Goal: Task Accomplishment & Management: Manage account settings

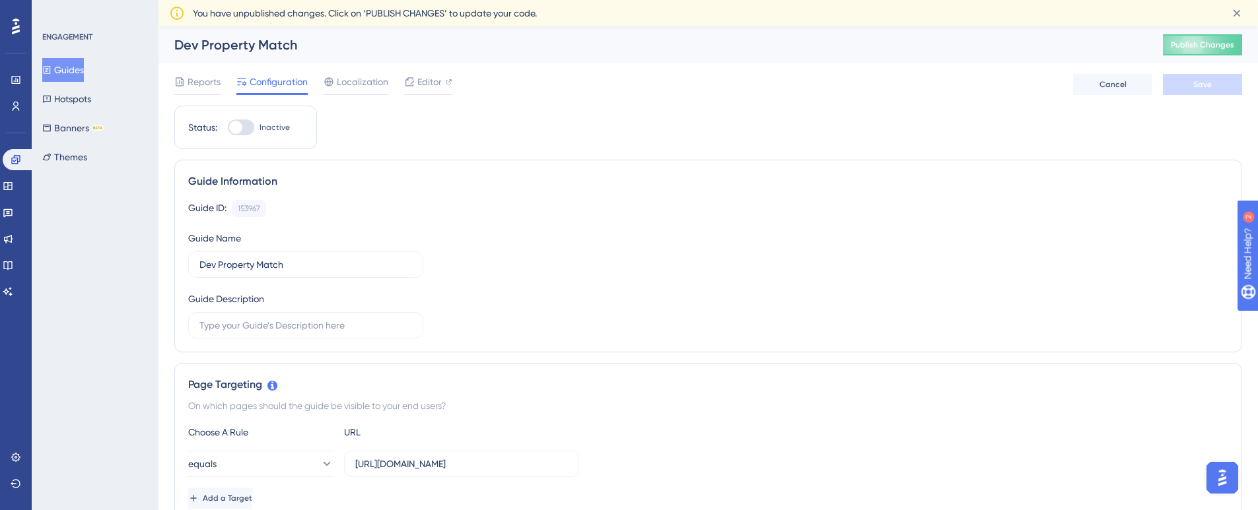
click at [75, 76] on button "Guides" at bounding box center [63, 70] width 42 height 24
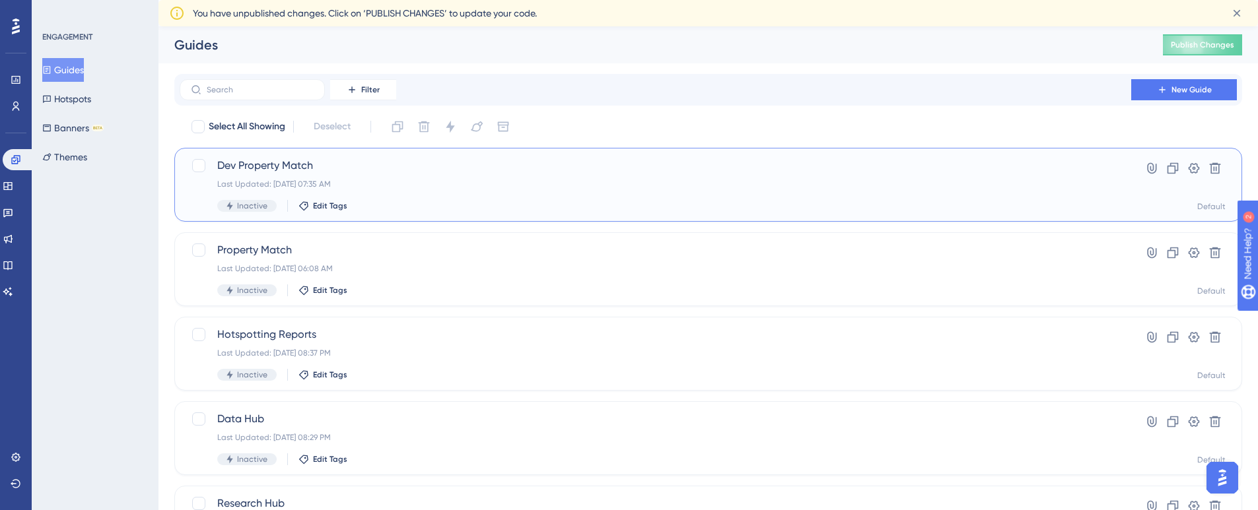
click at [282, 165] on span "Dev Property Match" at bounding box center [655, 166] width 876 height 16
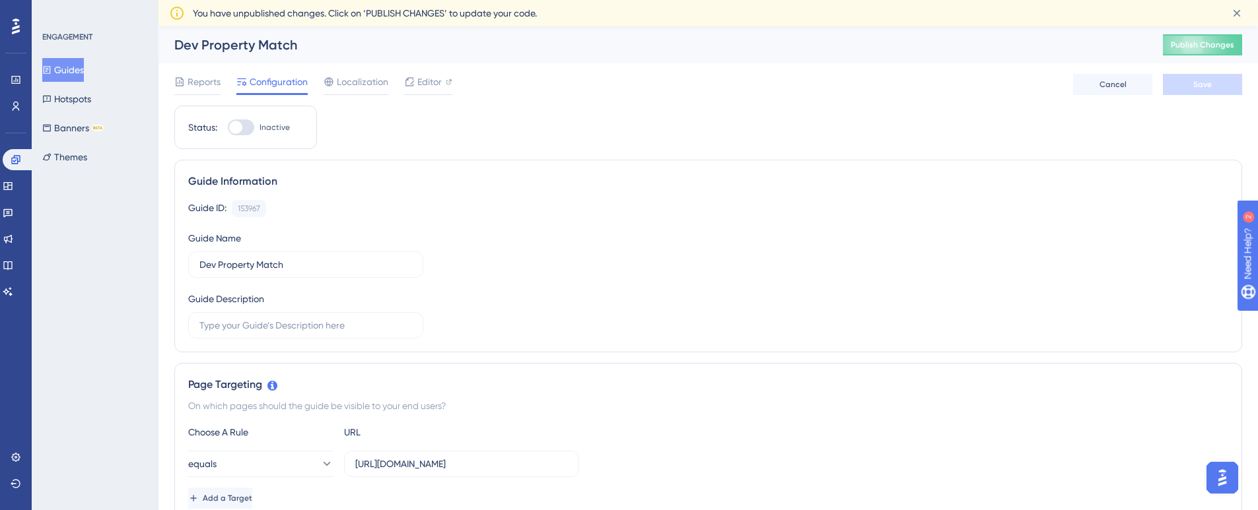
click at [239, 126] on div at bounding box center [235, 127] width 13 height 13
click at [228, 127] on input "Inactive" at bounding box center [227, 127] width 1 height 1
checkbox input "true"
click at [1190, 83] on button "Save" at bounding box center [1201, 84] width 79 height 21
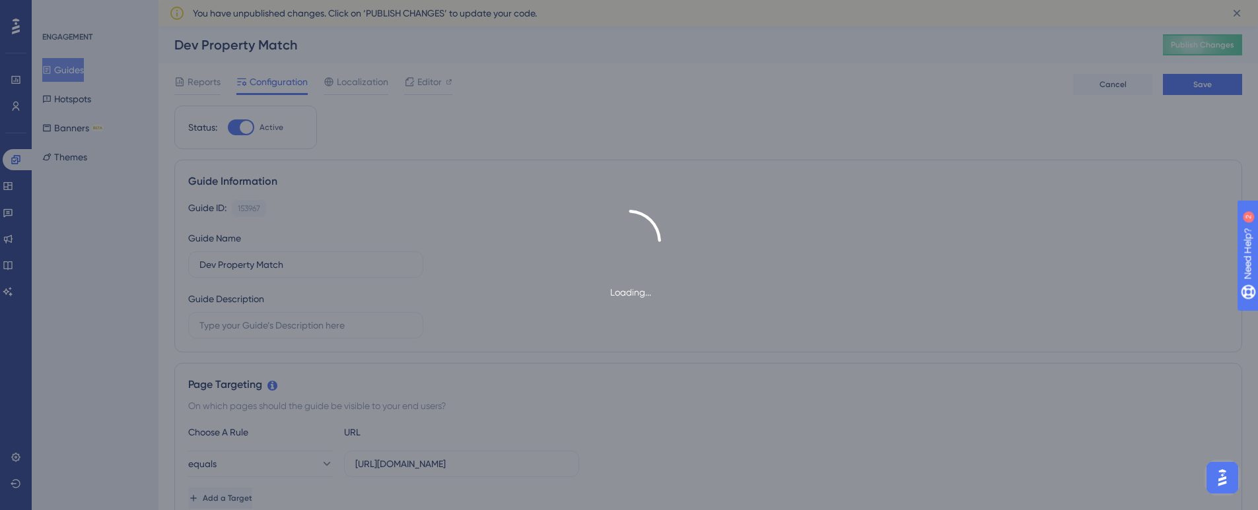
click at [1234, 42] on span "Publish Changes" at bounding box center [1201, 45] width 63 height 11
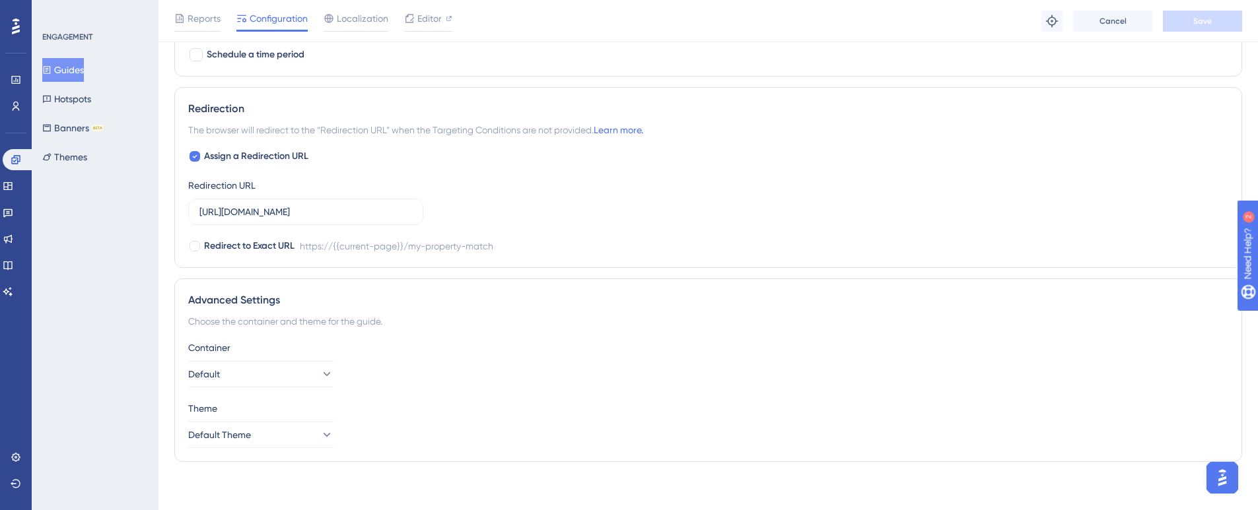
scroll to position [896, 0]
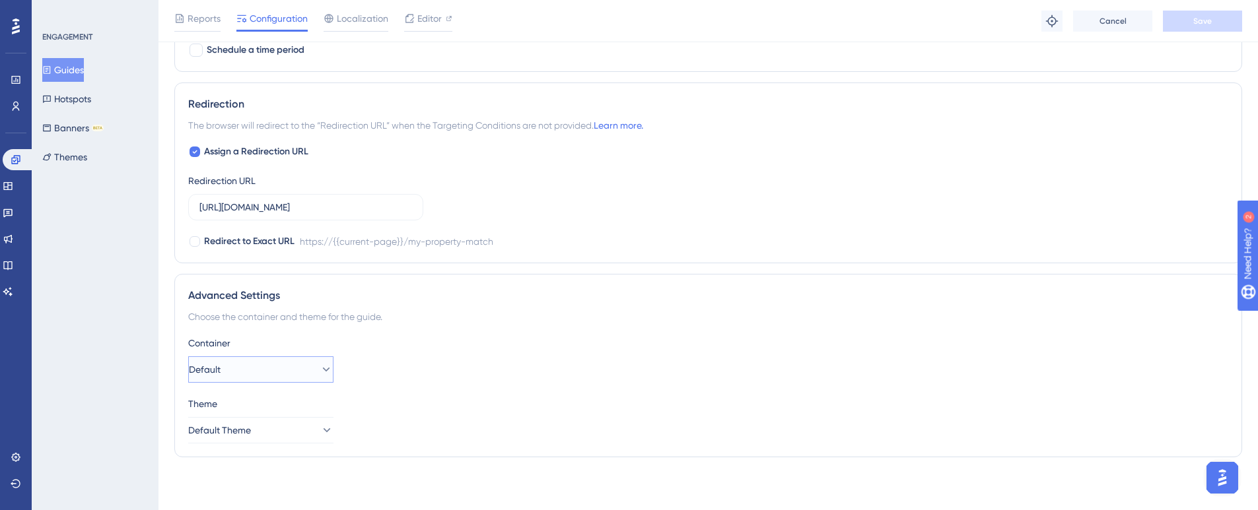
click at [319, 364] on icon at bounding box center [325, 369] width 13 height 13
click at [317, 364] on icon at bounding box center [315, 369] width 13 height 13
click at [495, 343] on div "Container" at bounding box center [708, 343] width 1040 height 16
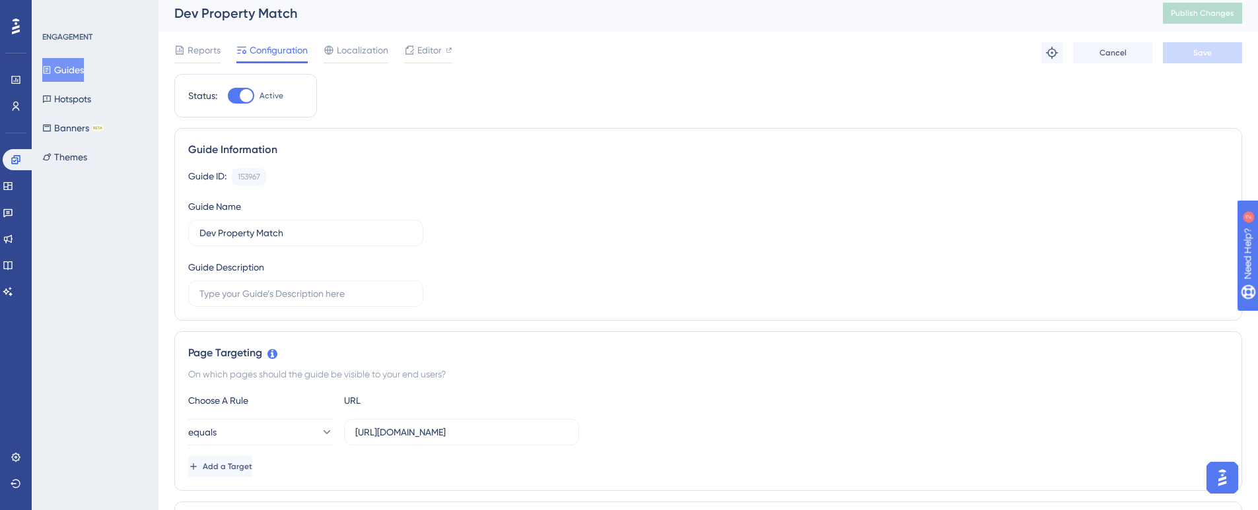
scroll to position [0, 0]
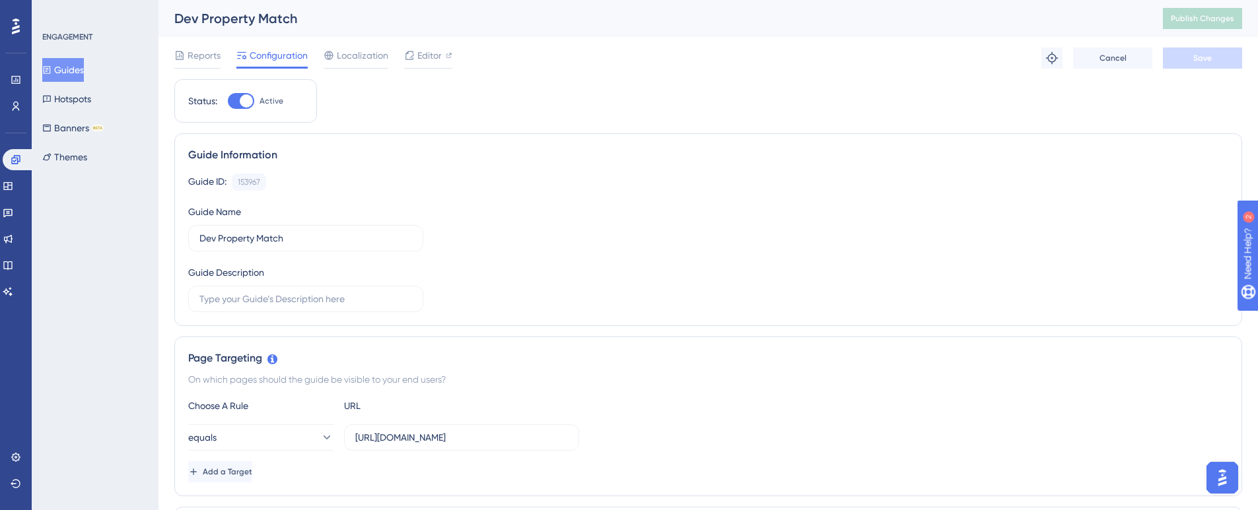
click at [71, 69] on button "Guides" at bounding box center [63, 70] width 42 height 24
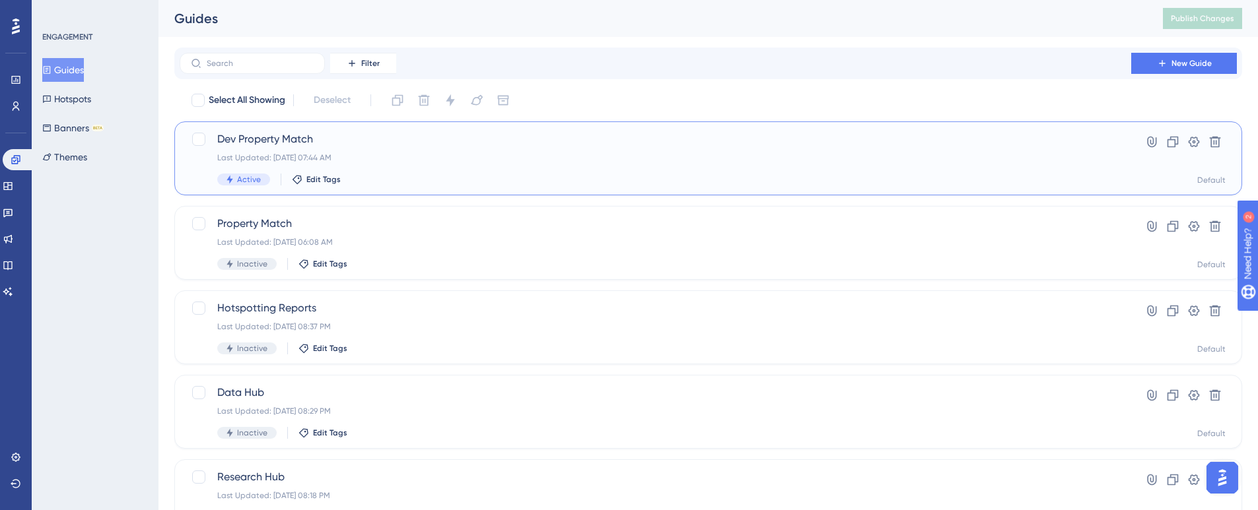
click at [255, 139] on span "Dev Property Match" at bounding box center [655, 139] width 876 height 16
click at [312, 175] on span "Edit Tags" at bounding box center [323, 179] width 34 height 11
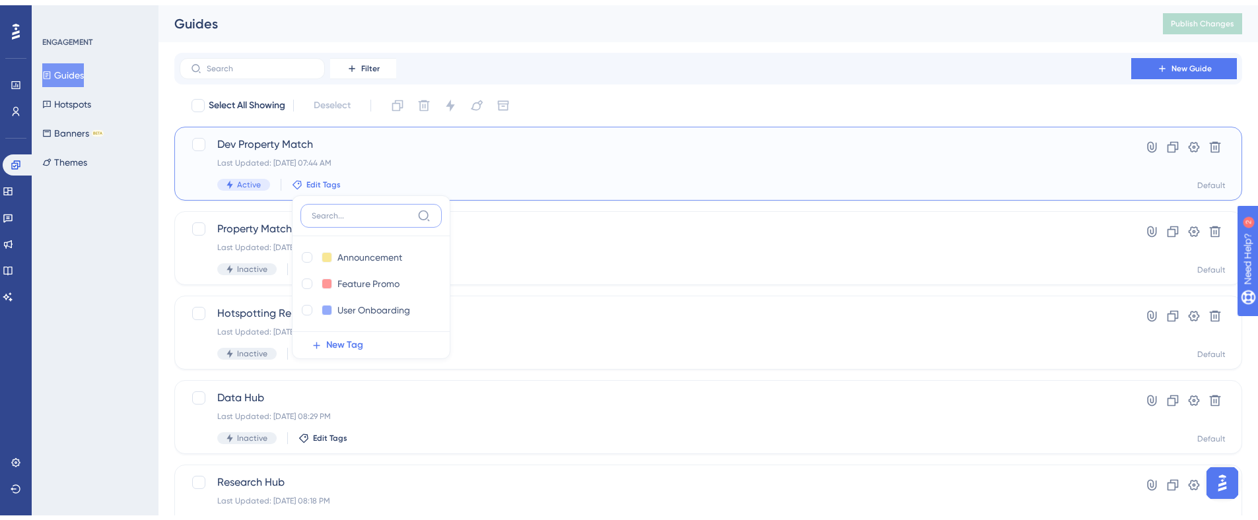
scroll to position [66, 0]
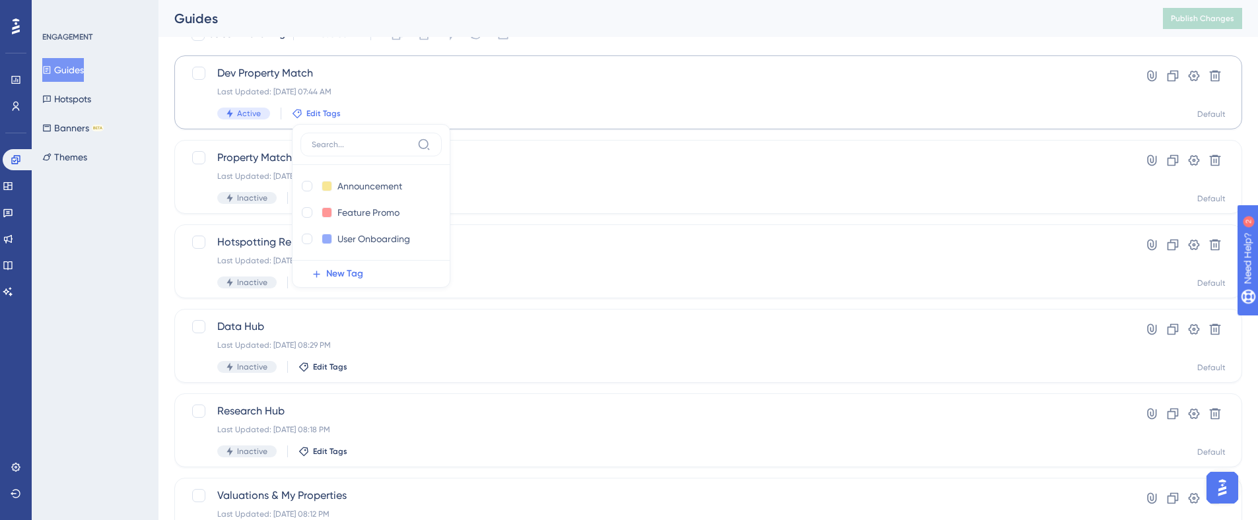
click at [299, 109] on icon at bounding box center [297, 113] width 11 height 11
click at [309, 110] on span "Edit Tags" at bounding box center [323, 113] width 34 height 11
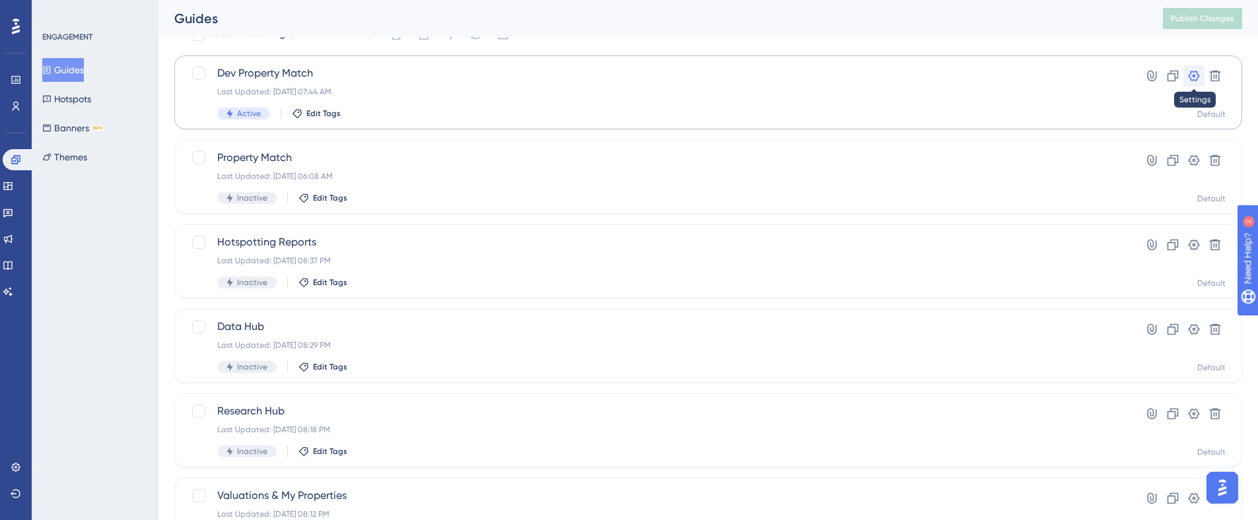
click at [1190, 69] on button at bounding box center [1193, 75] width 21 height 21
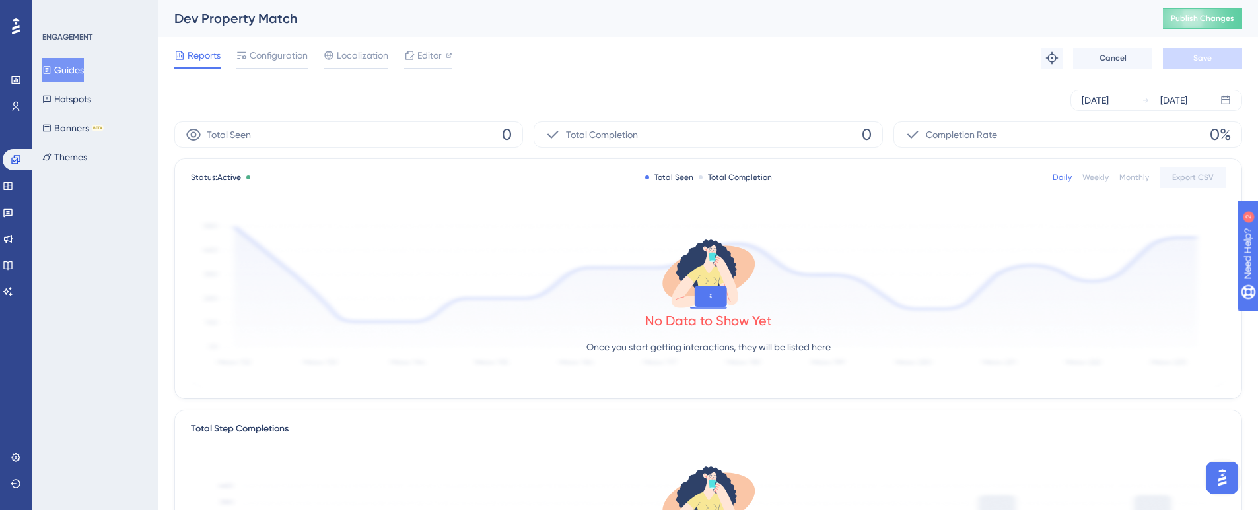
click at [65, 65] on button "Guides" at bounding box center [63, 70] width 42 height 24
